Goal: Use online tool/utility: Use online tool/utility

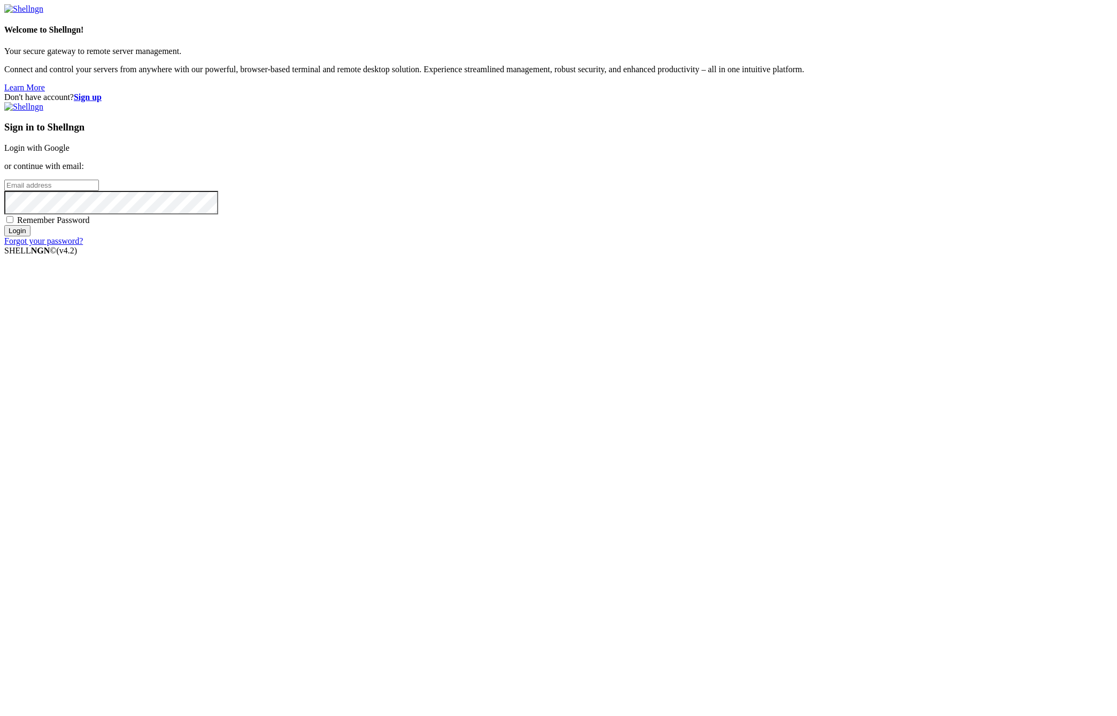
type input "[EMAIL_ADDRESS][DOMAIN_NAME]"
click at [30, 236] on input "Login" at bounding box center [17, 230] width 26 height 11
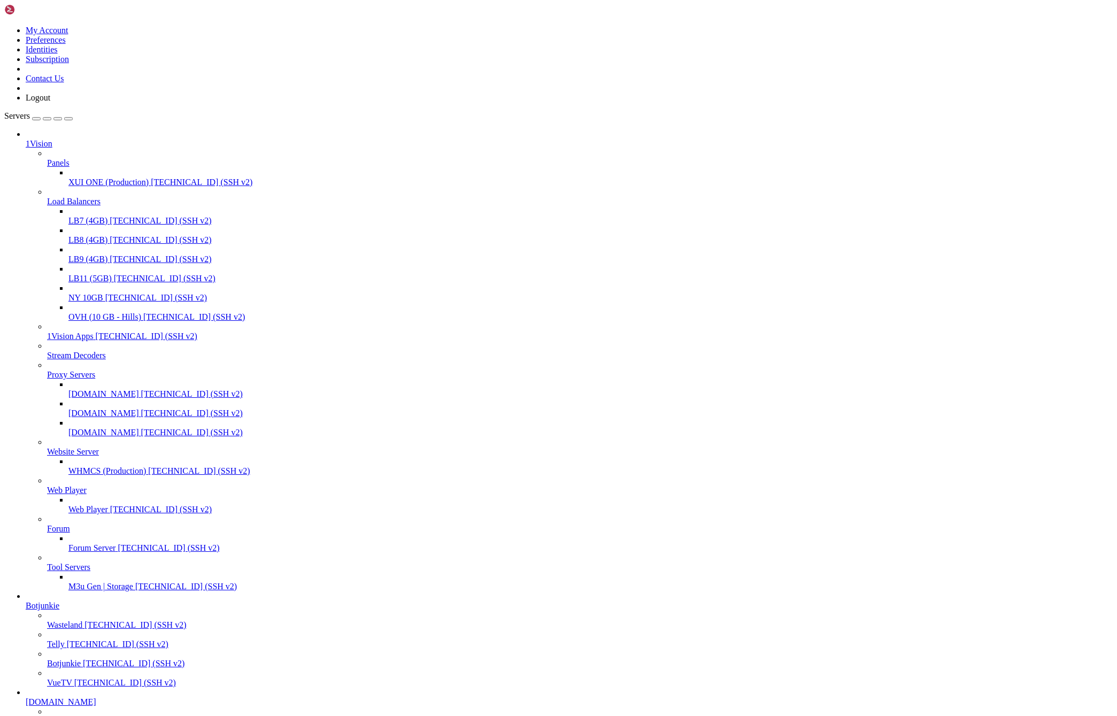
click at [75, 216] on span "LB7 (4GB)" at bounding box center [87, 220] width 39 height 9
